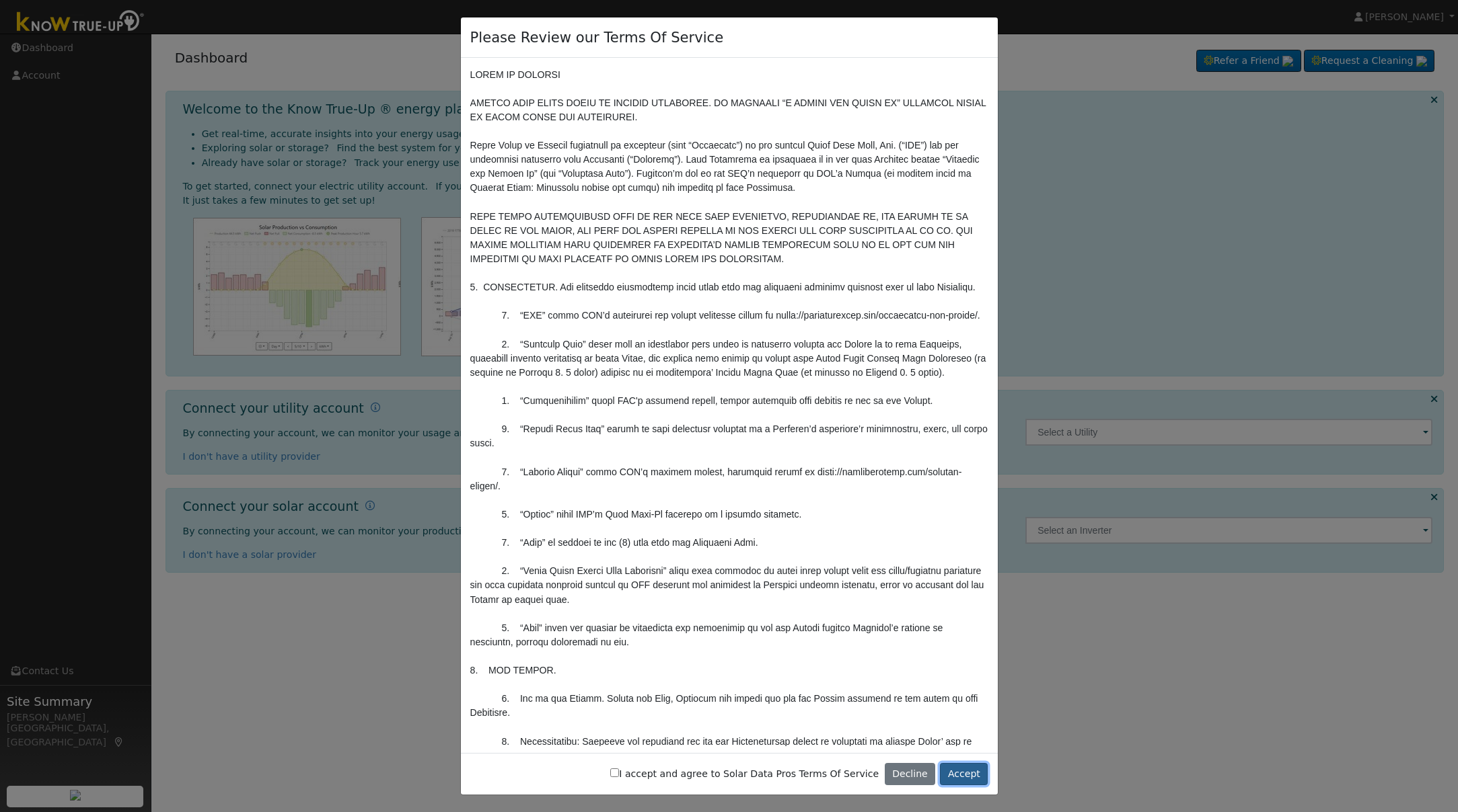
click at [968, 773] on button "Accept" at bounding box center [963, 774] width 48 height 23
click at [767, 773] on label "I accept and agree to Solar Data Pros Terms Of Service" at bounding box center [745, 774] width 269 height 14
click at [619, 773] on input "I accept and agree to Solar Data Pros Terms Of Service" at bounding box center [615, 773] width 8 height 8
checkbox input "true"
click at [948, 777] on button "Accept" at bounding box center [963, 774] width 48 height 23
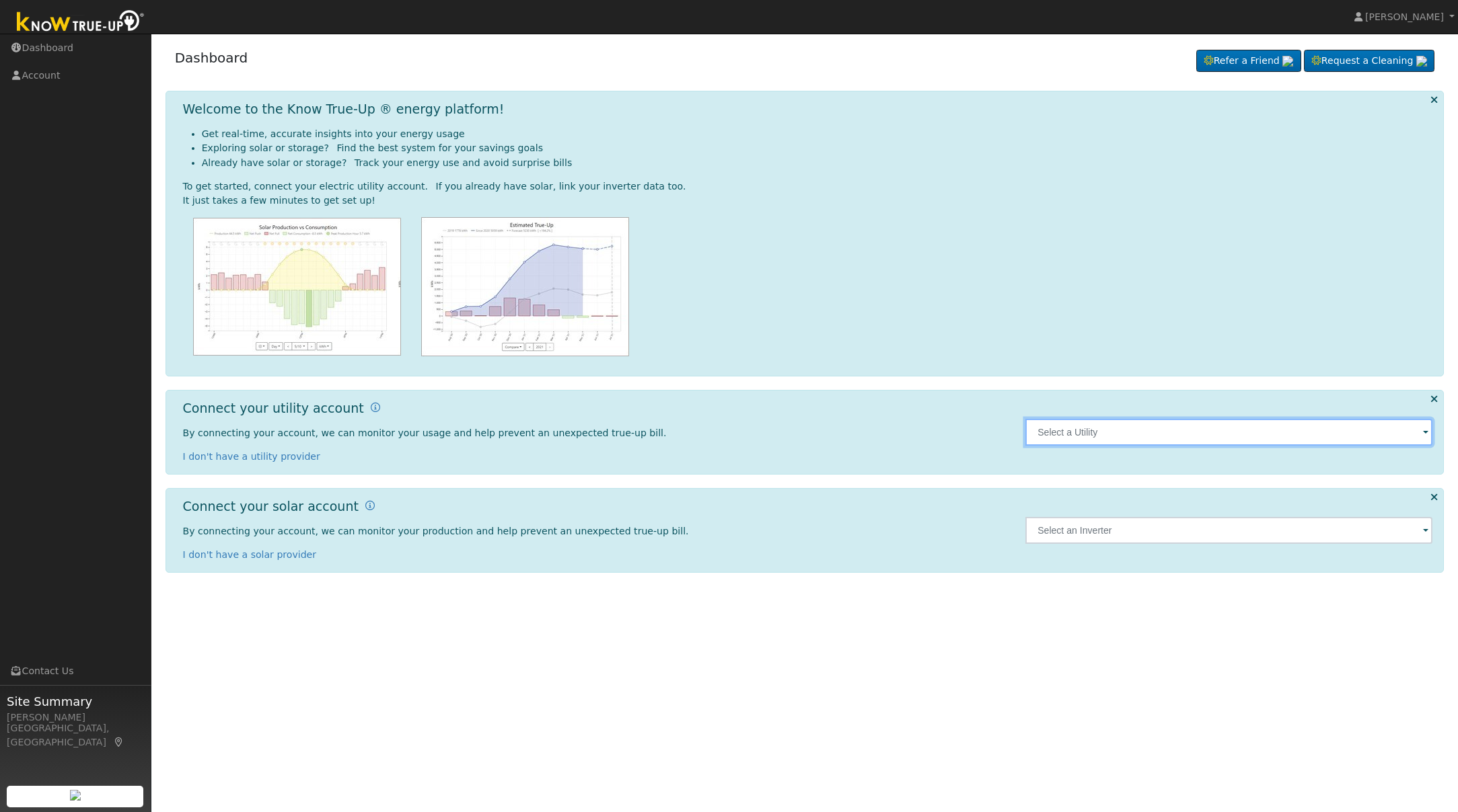
click at [1048, 433] on input "text" at bounding box center [1229, 432] width 407 height 27
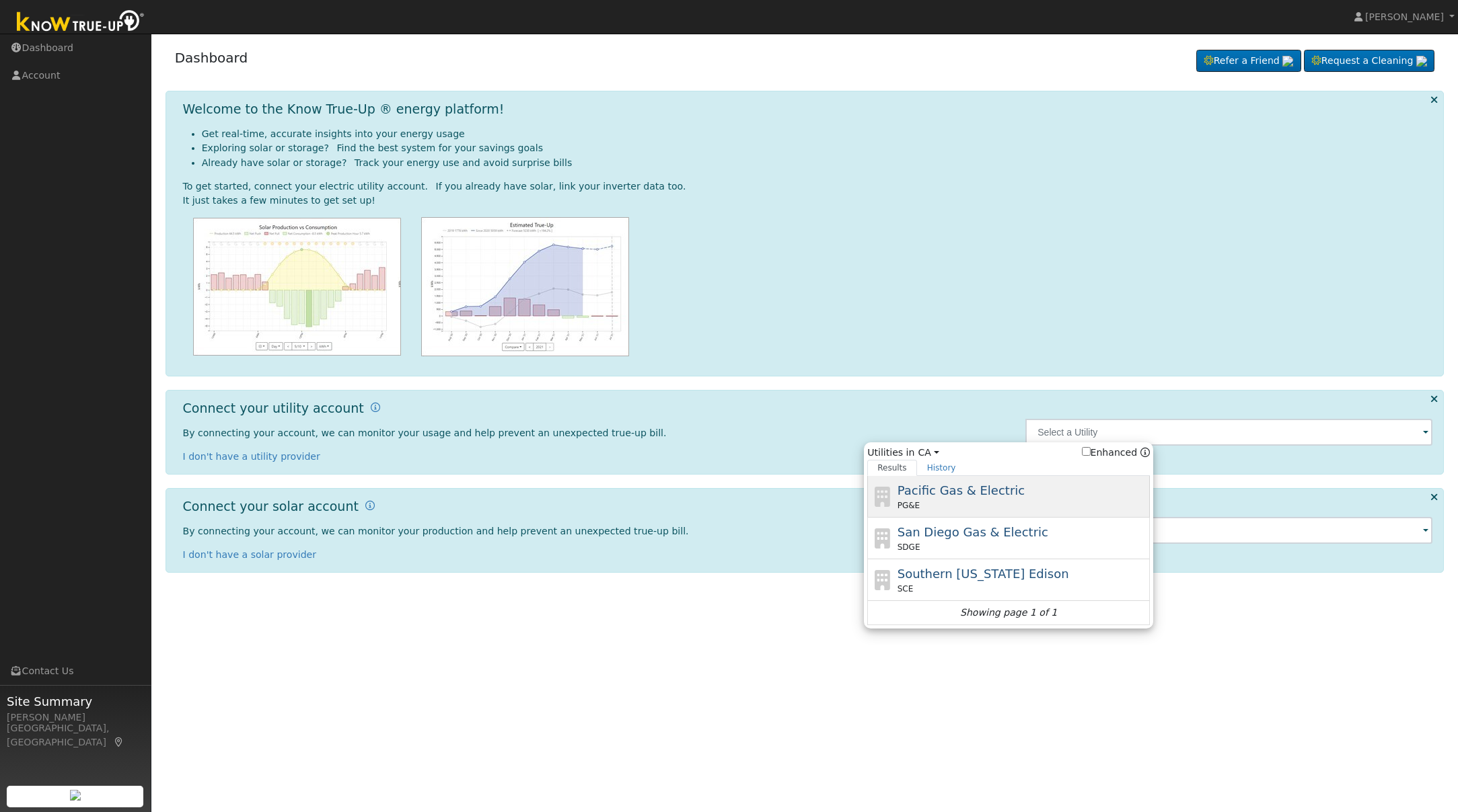
click at [945, 492] on span "Pacific Gas & Electric" at bounding box center [961, 490] width 127 height 14
type input "PG&E"
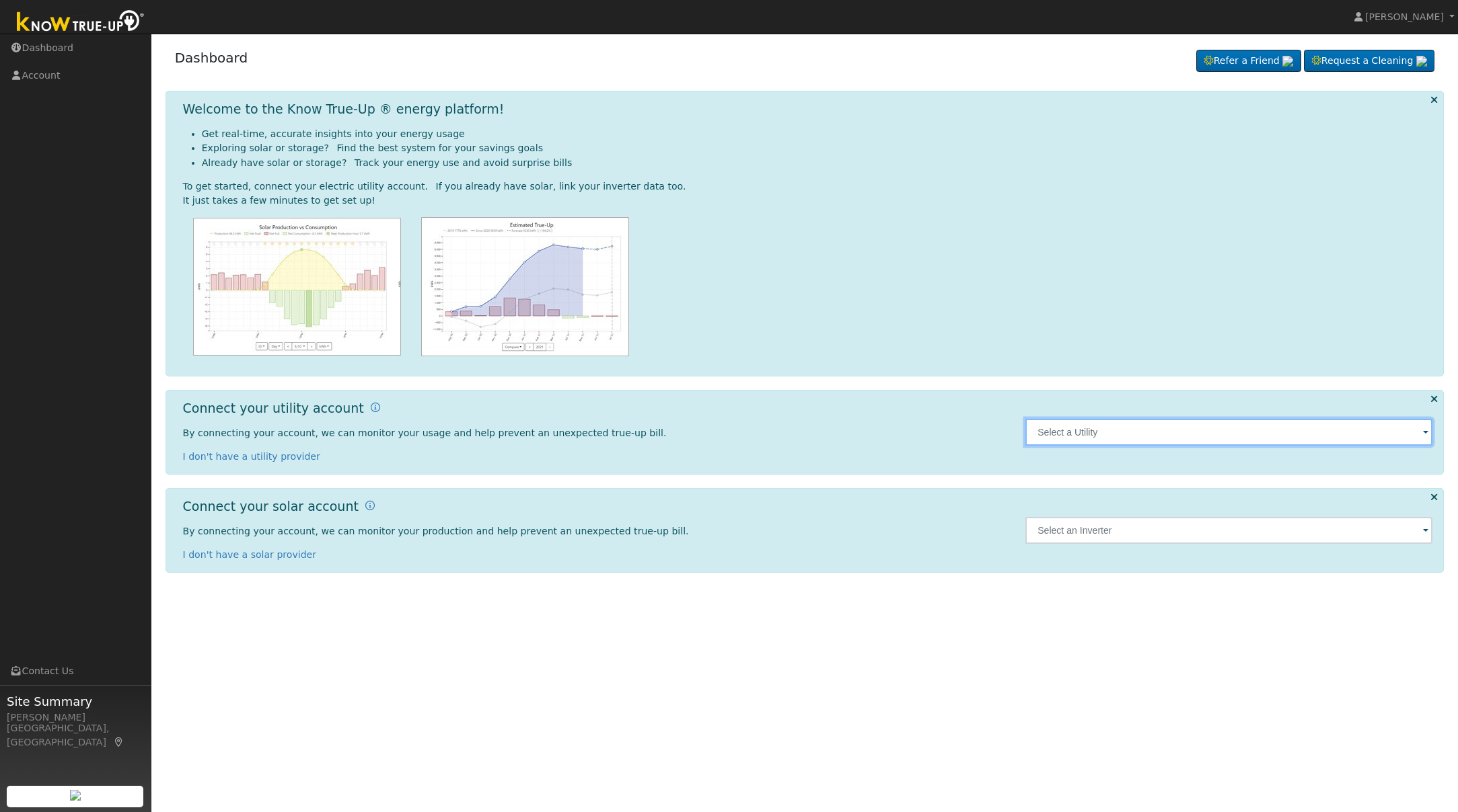
click at [1130, 426] on input "text" at bounding box center [1229, 432] width 407 height 27
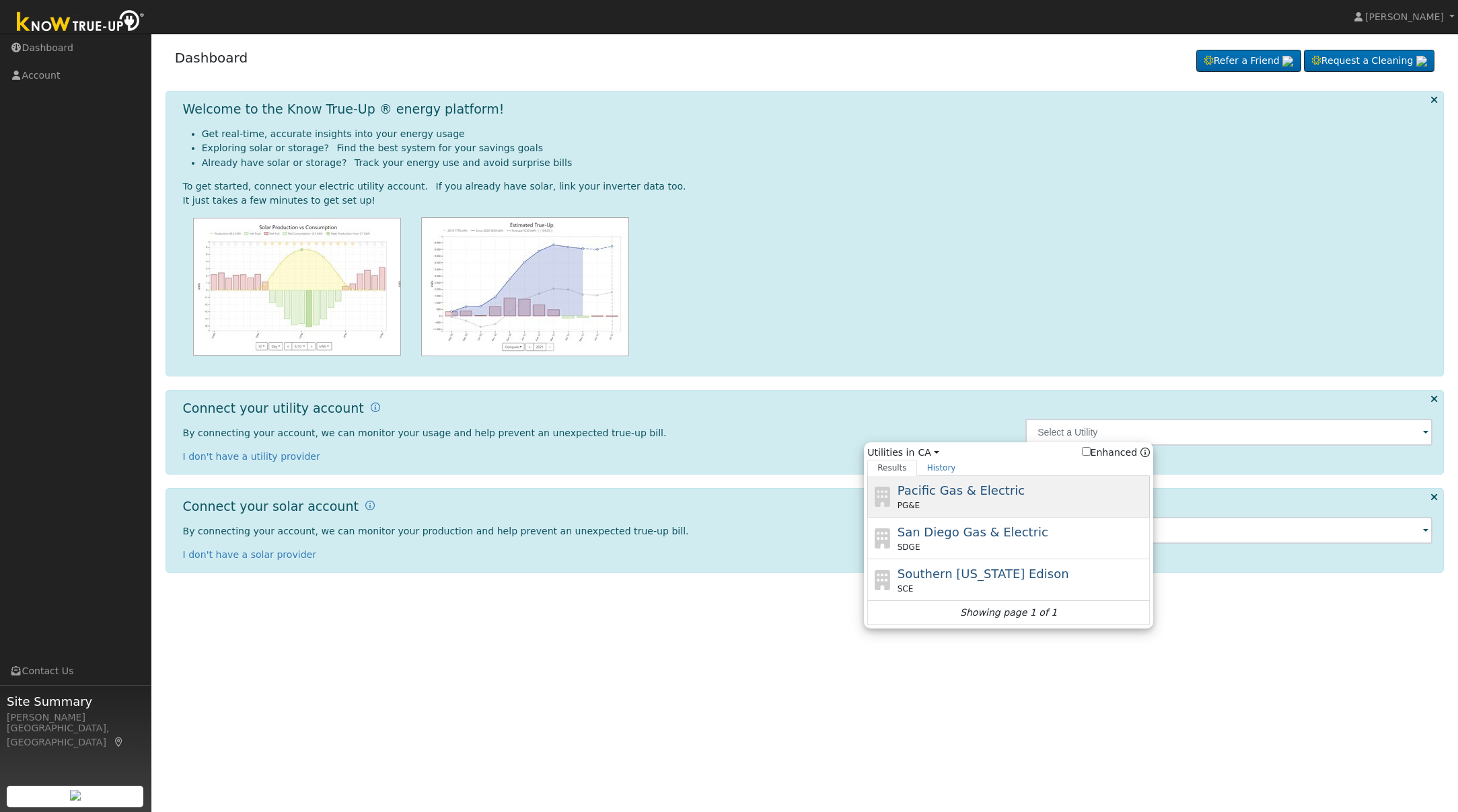
click at [982, 490] on span "Pacific Gas & Electric" at bounding box center [961, 490] width 127 height 14
type input "PG&E"
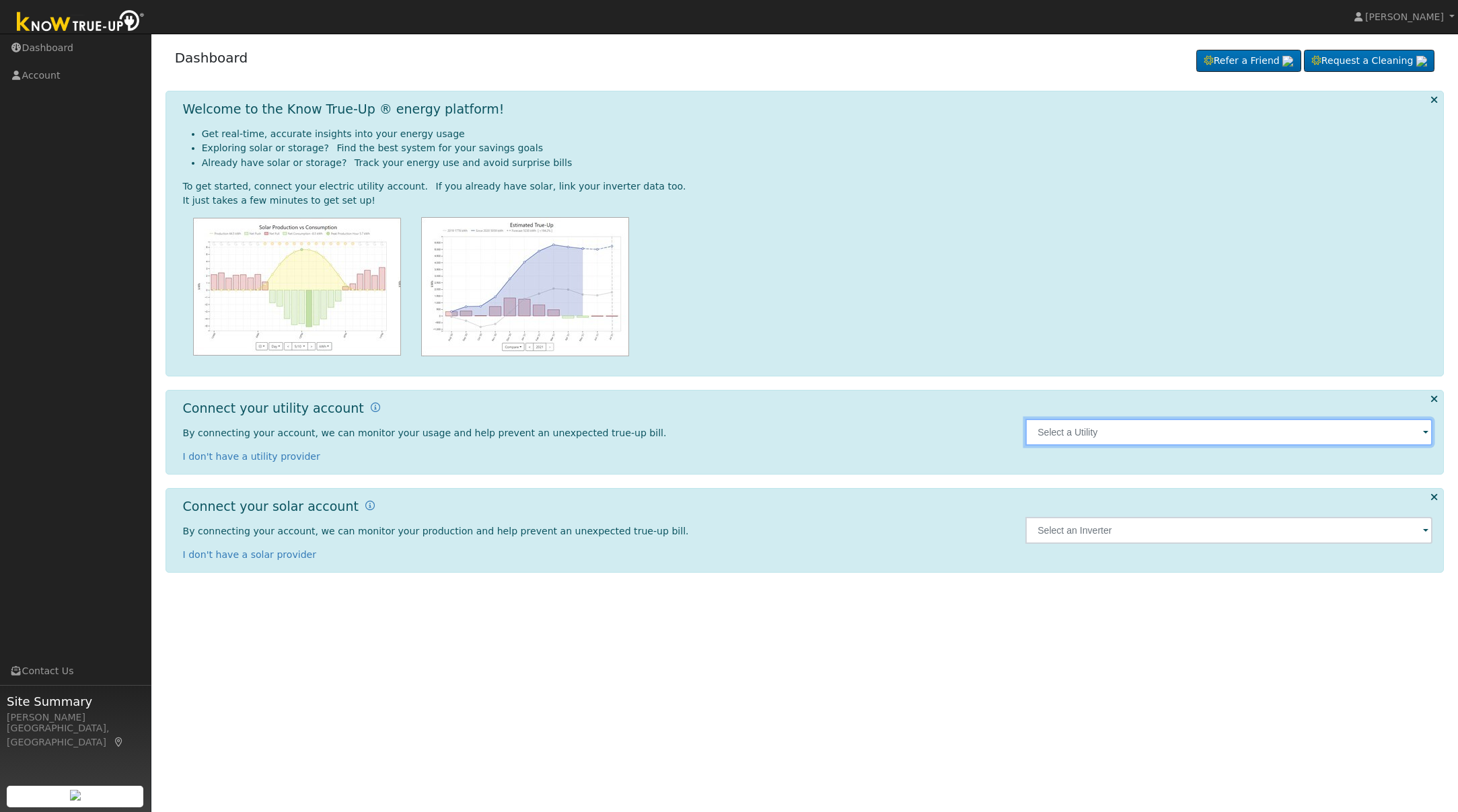
click at [1104, 439] on input "text" at bounding box center [1229, 432] width 407 height 27
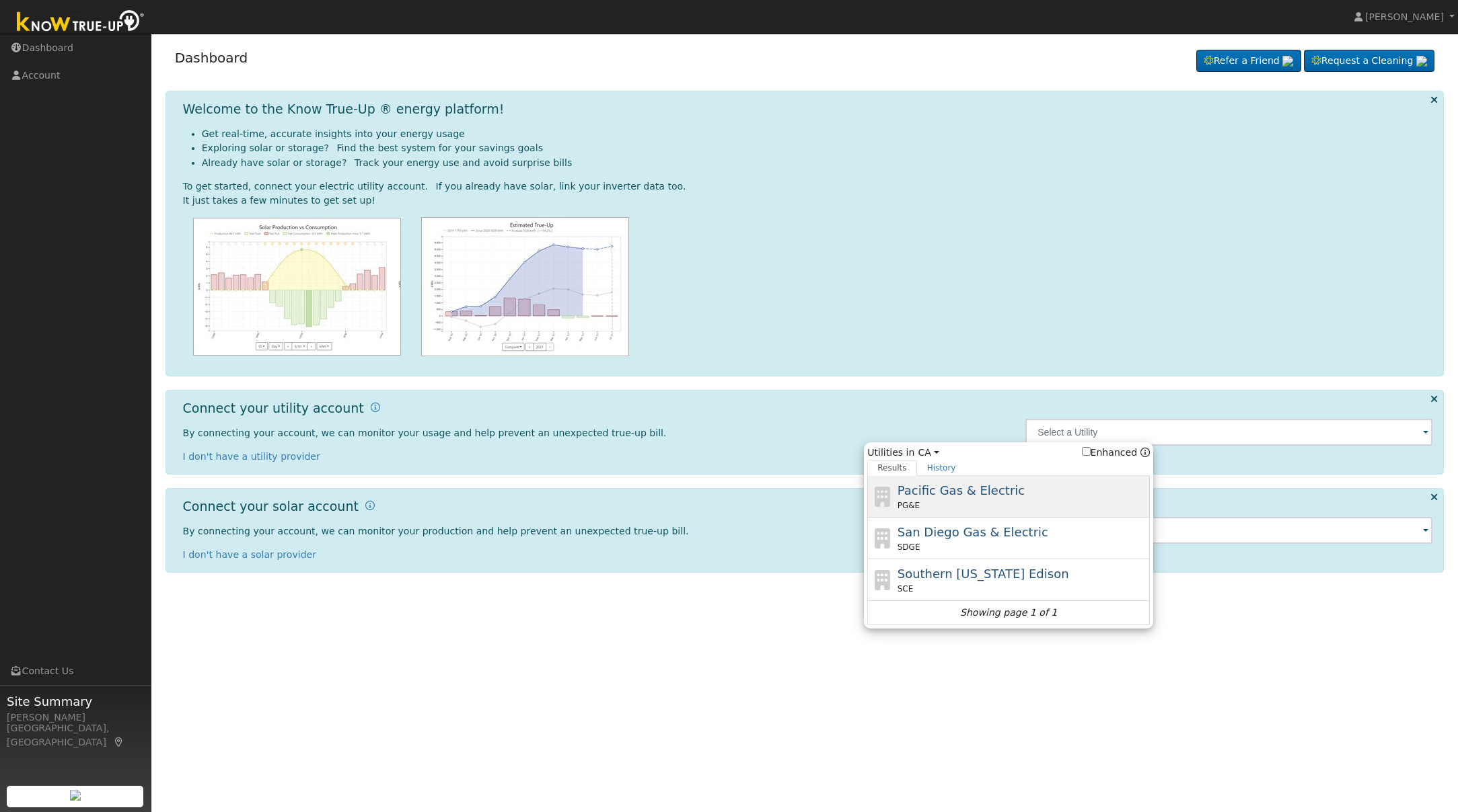
click at [1083, 486] on div "Pacific Gas & Electric PG&E" at bounding box center [1022, 496] width 249 height 30
type input "PG&E"
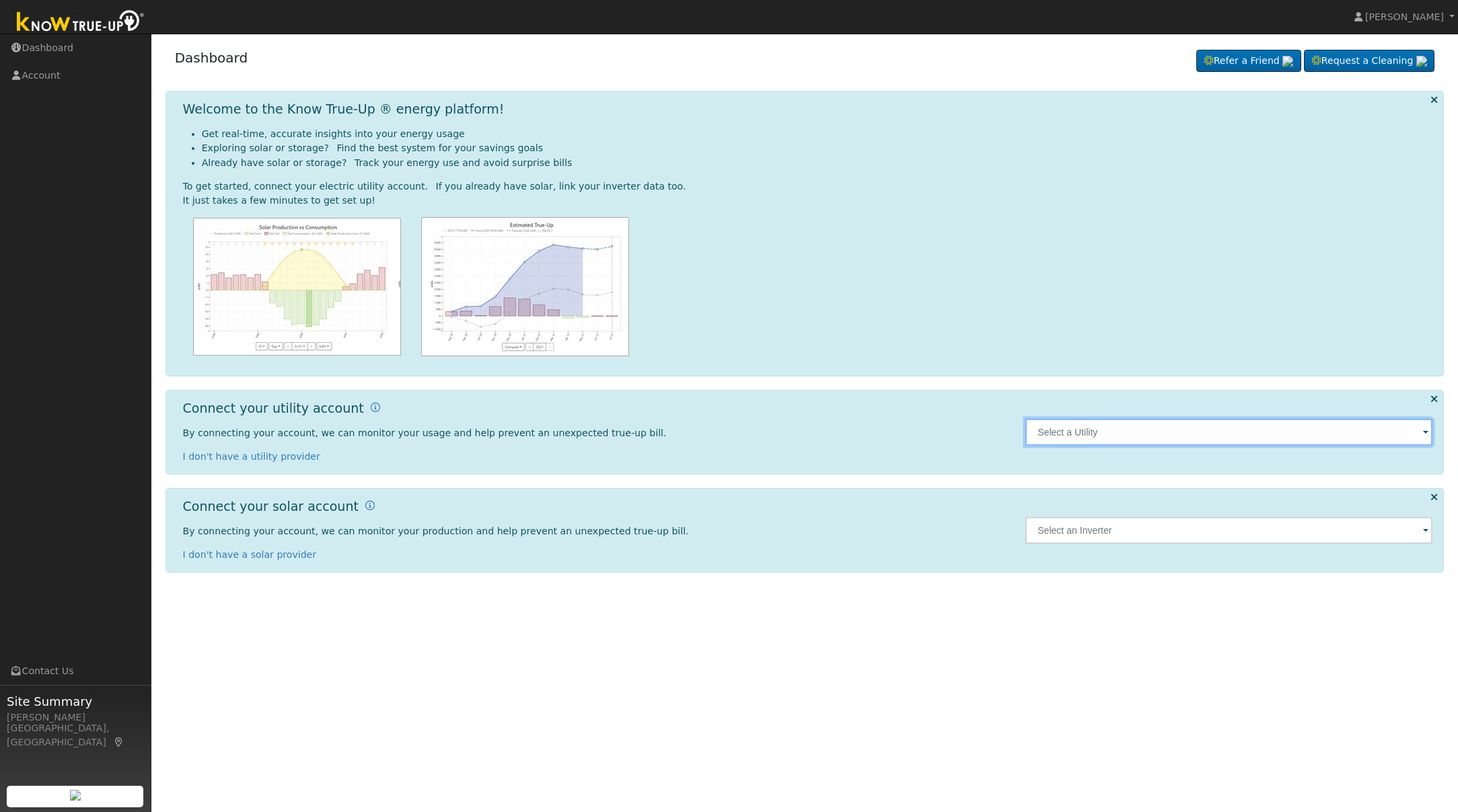
click at [1056, 428] on input "text" at bounding box center [1229, 432] width 407 height 27
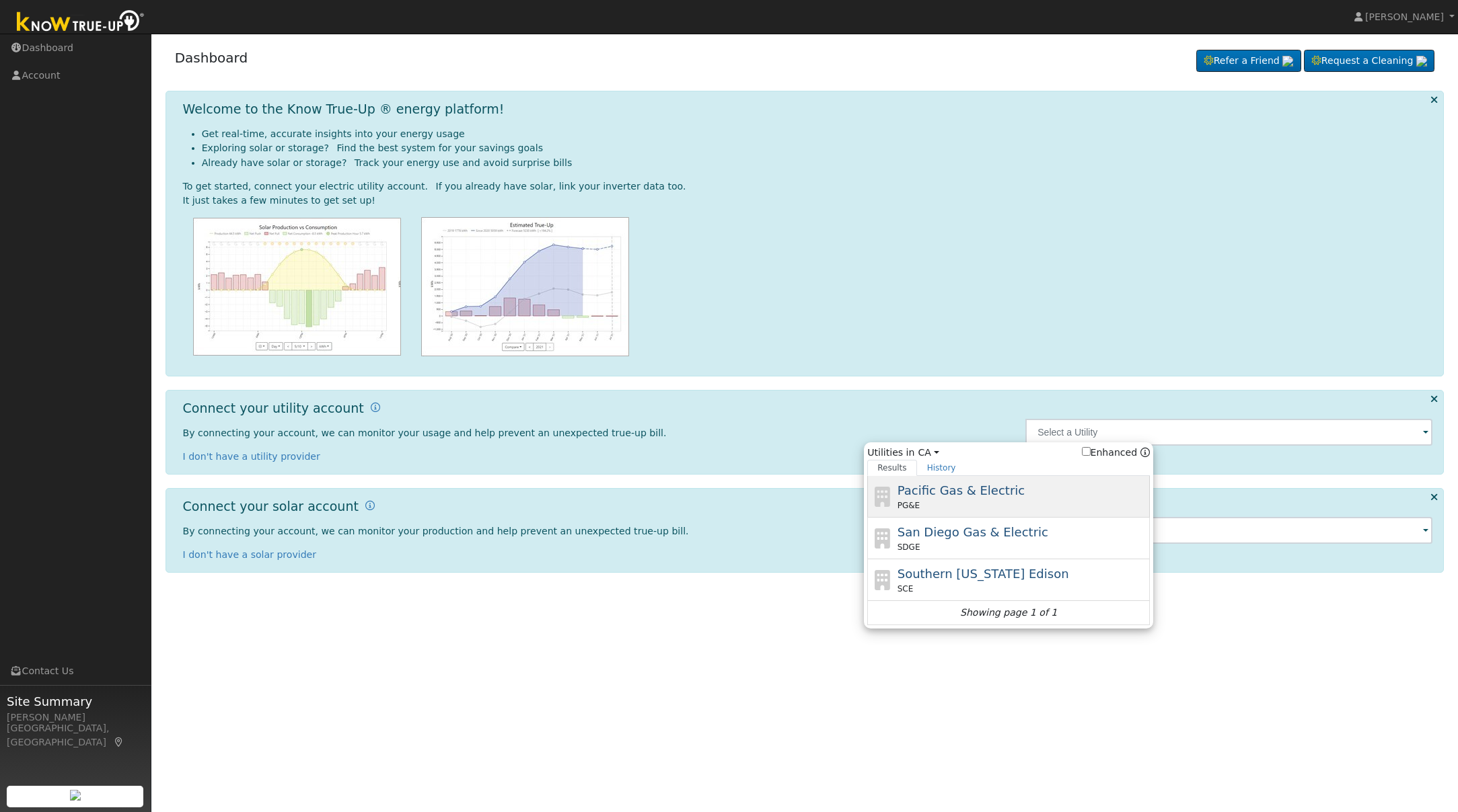
click at [1023, 484] on div "Pacific Gas & Electric PG&E" at bounding box center [1022, 496] width 249 height 30
type input "PG&E"
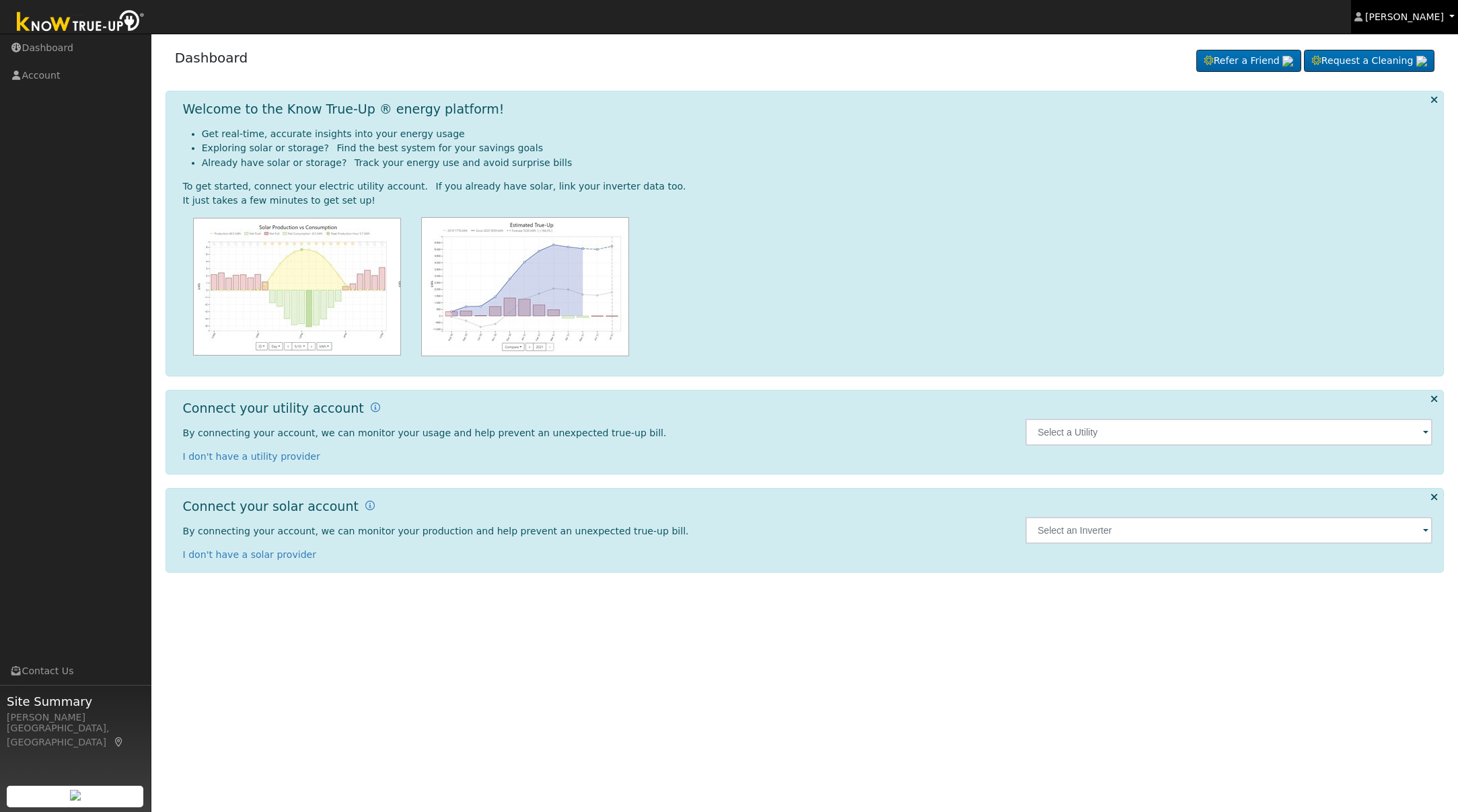
click at [1415, 19] on span "[PERSON_NAME]" at bounding box center [1404, 17] width 78 height 11
click at [1365, 53] on icon at bounding box center [1362, 48] width 13 height 9
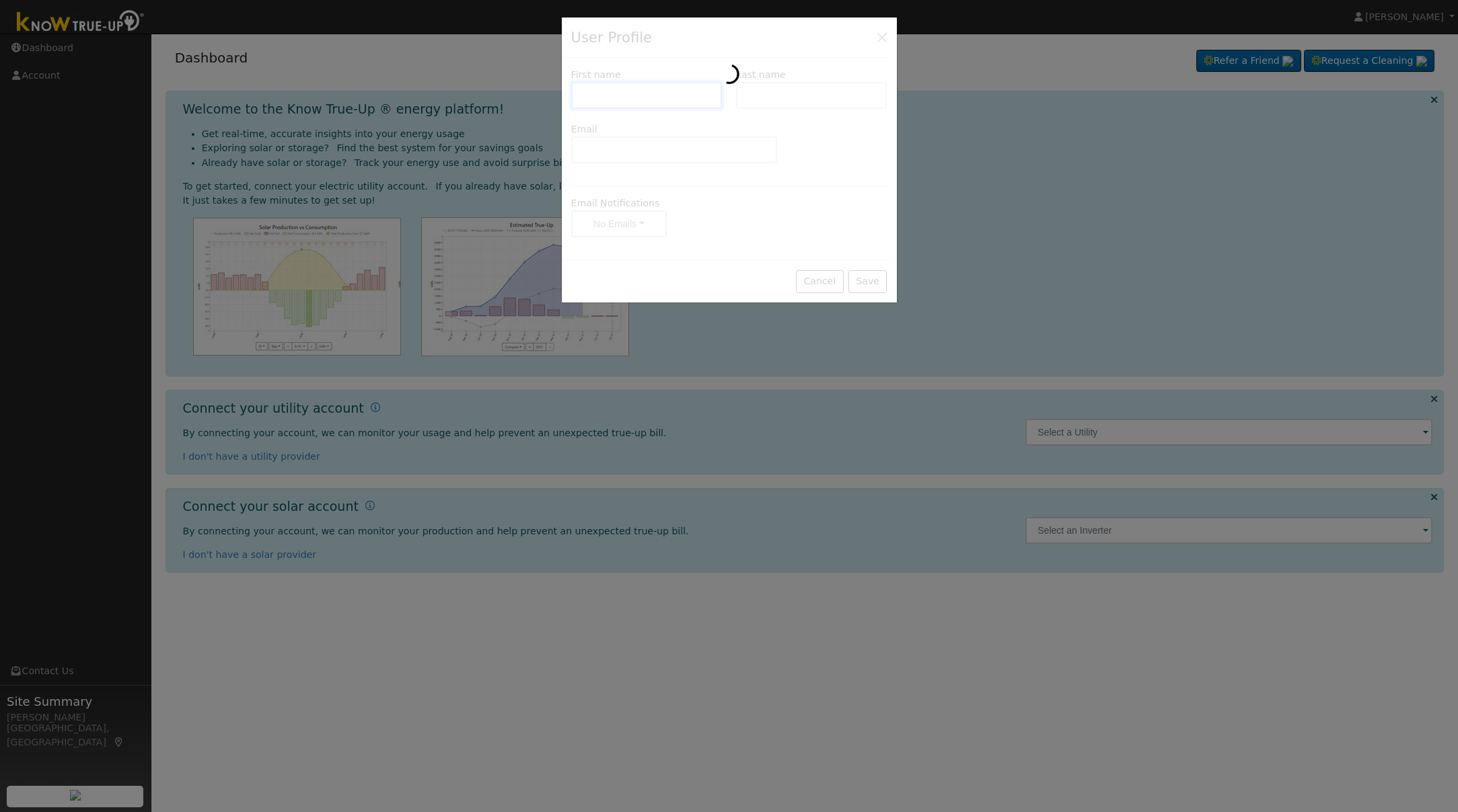
type input "[PERSON_NAME]"
type input "[EMAIL_ADDRESS][DOMAIN_NAME]"
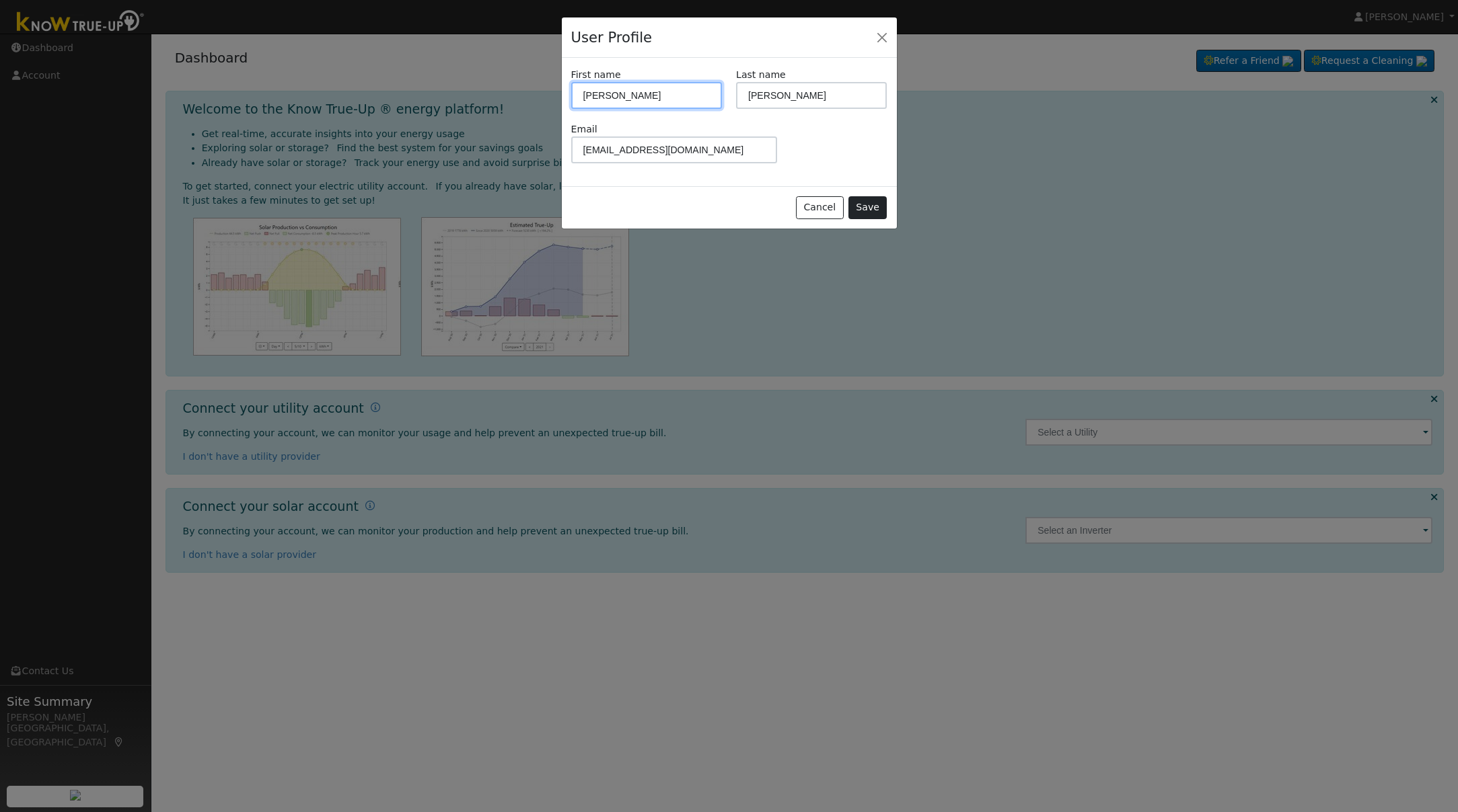
type input "[PERSON_NAME]"
click at [861, 210] on button "Save" at bounding box center [867, 208] width 39 height 23
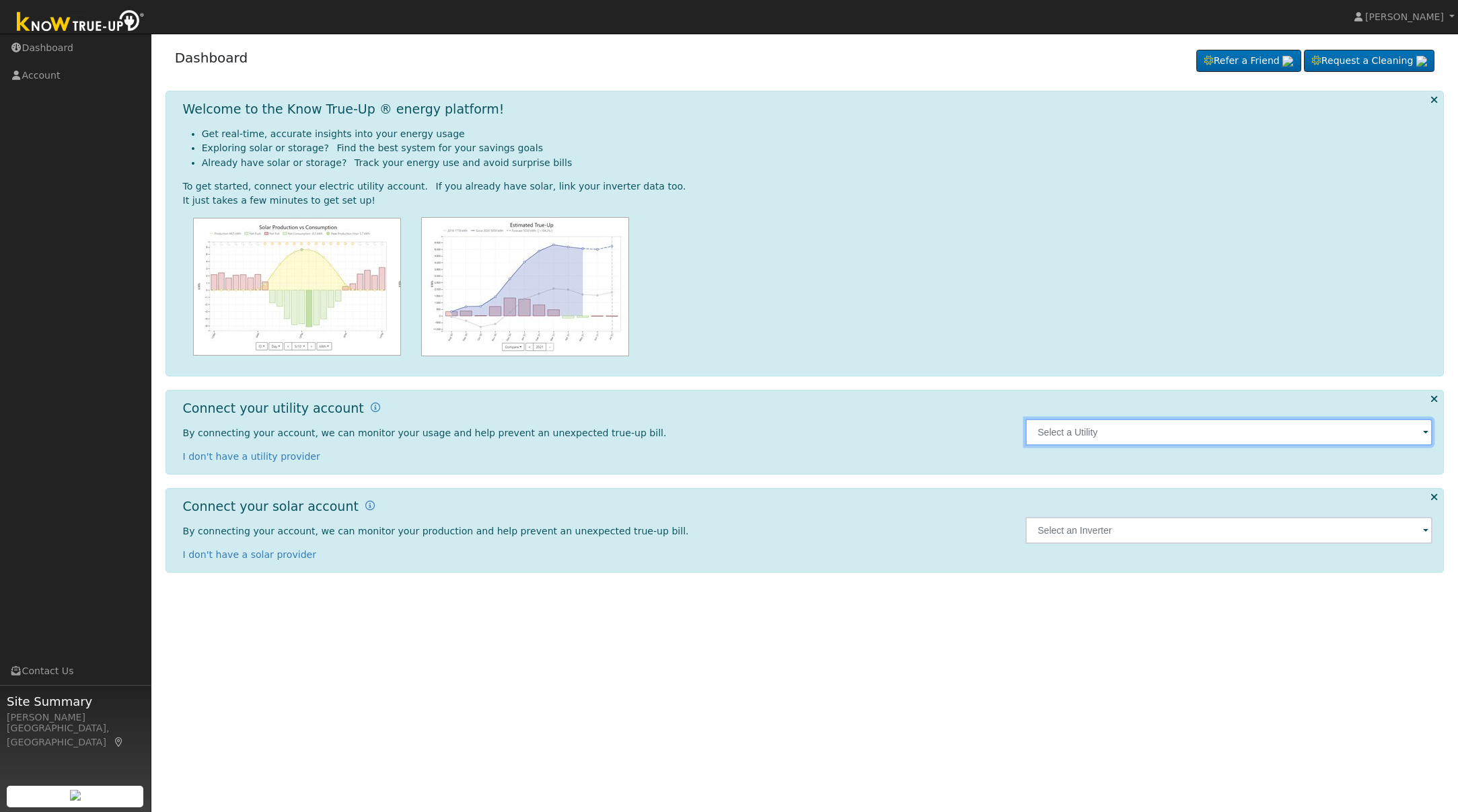
click at [1110, 433] on input "text" at bounding box center [1229, 432] width 407 height 27
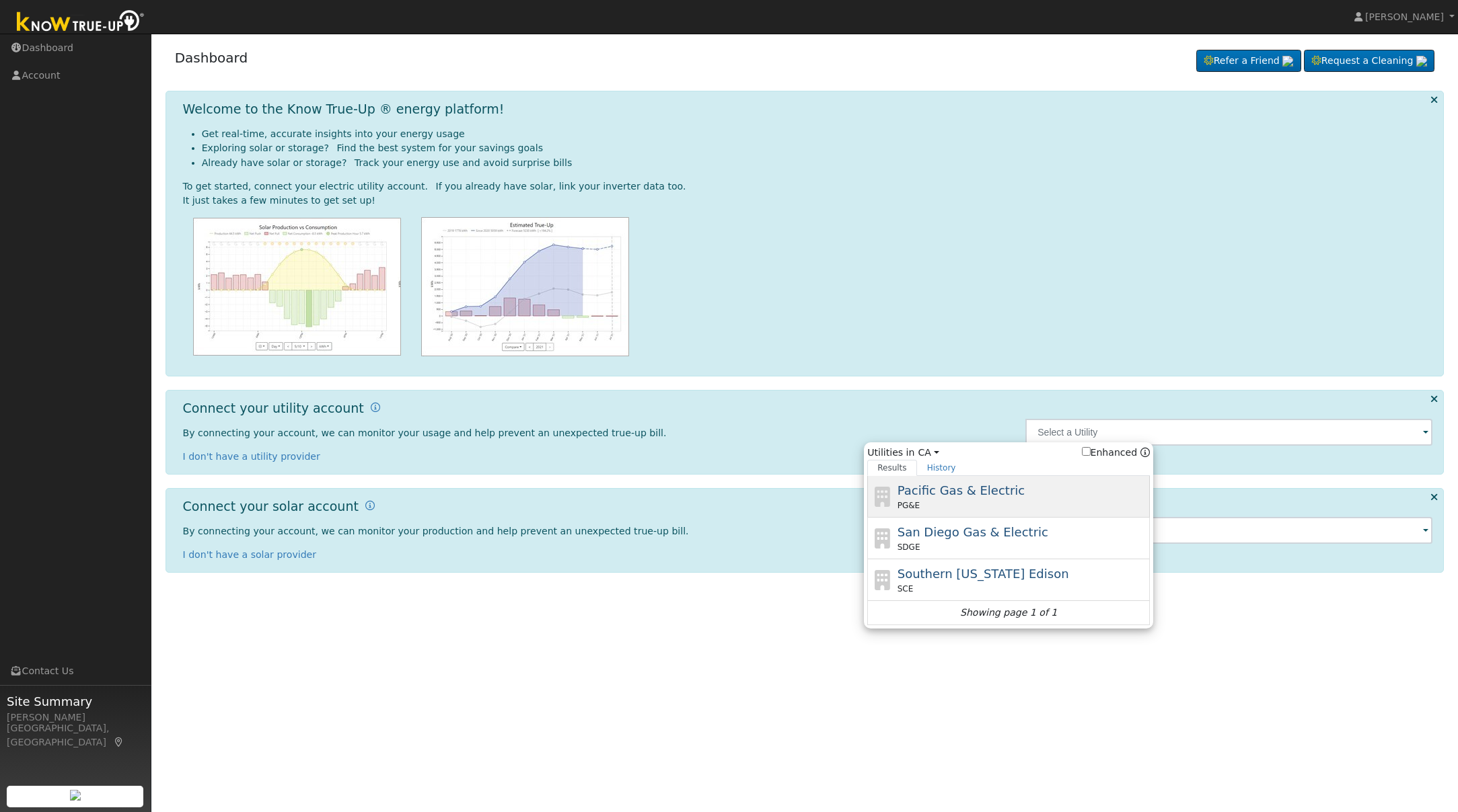
click at [989, 486] on span "Pacific Gas & Electric" at bounding box center [961, 490] width 127 height 14
type input "PG&E"
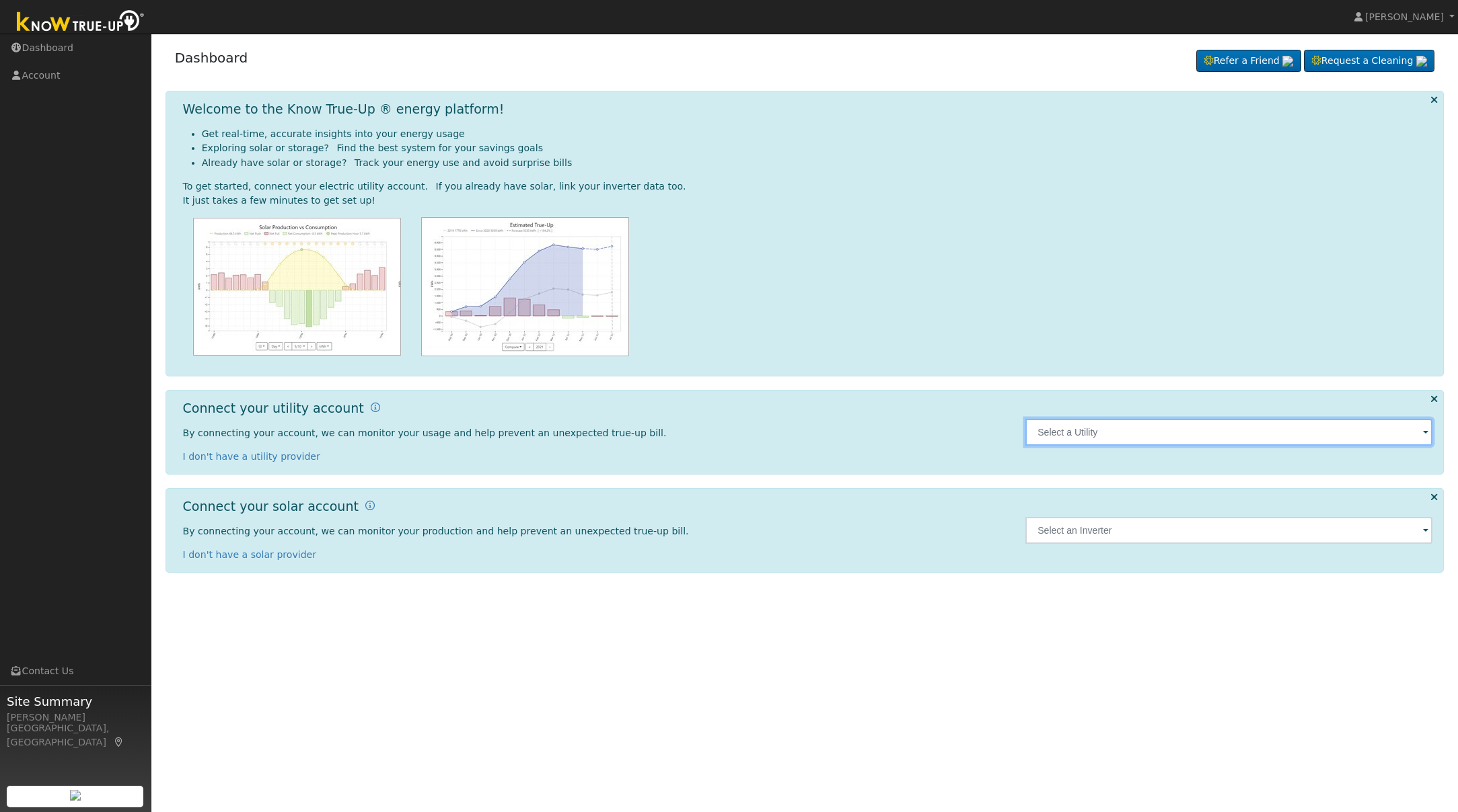
click at [1065, 435] on input "text" at bounding box center [1229, 432] width 407 height 27
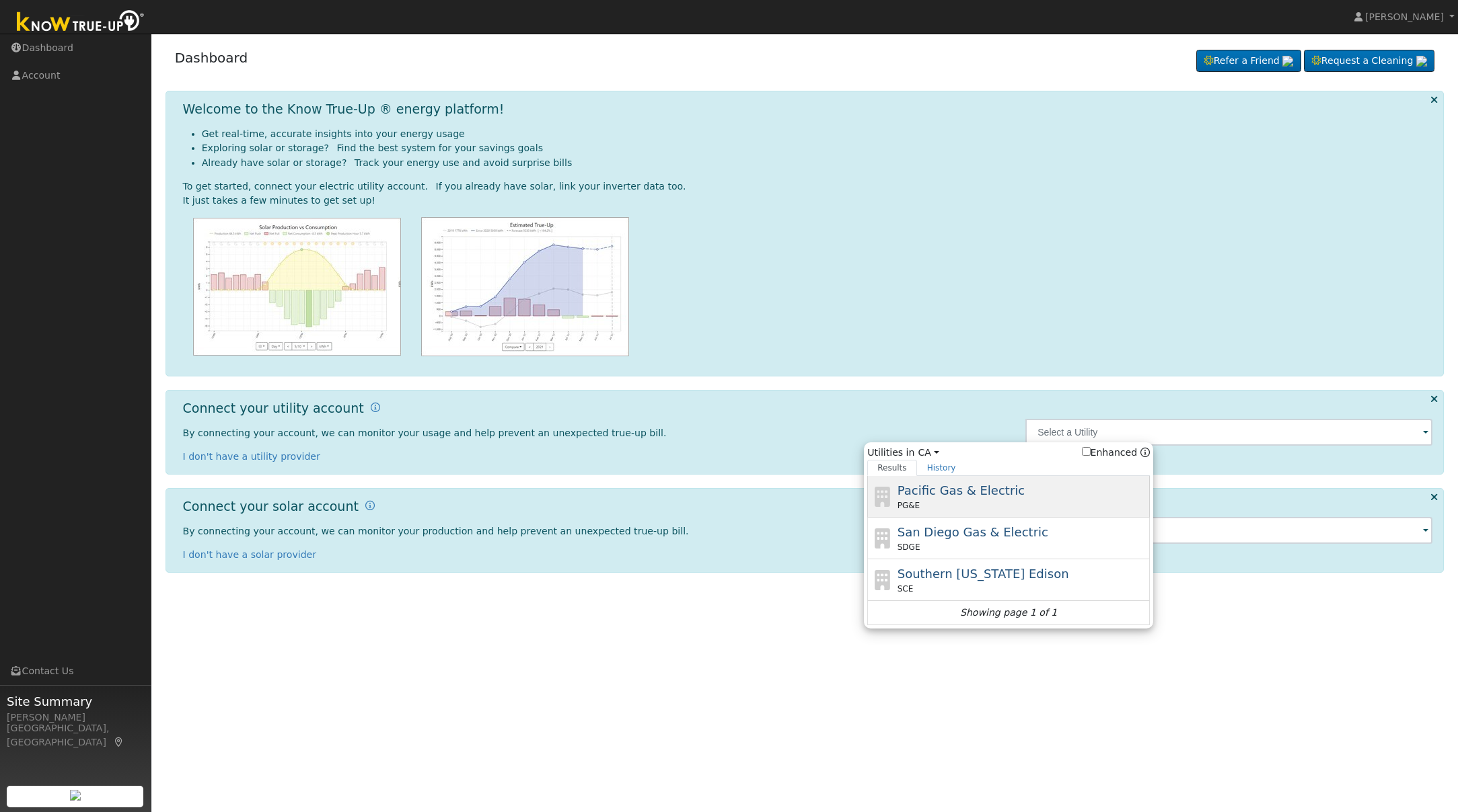
click at [967, 489] on span "Pacific Gas & Electric" at bounding box center [961, 490] width 127 height 14
type input "PG&E"
